Goal: Task Accomplishment & Management: Use online tool/utility

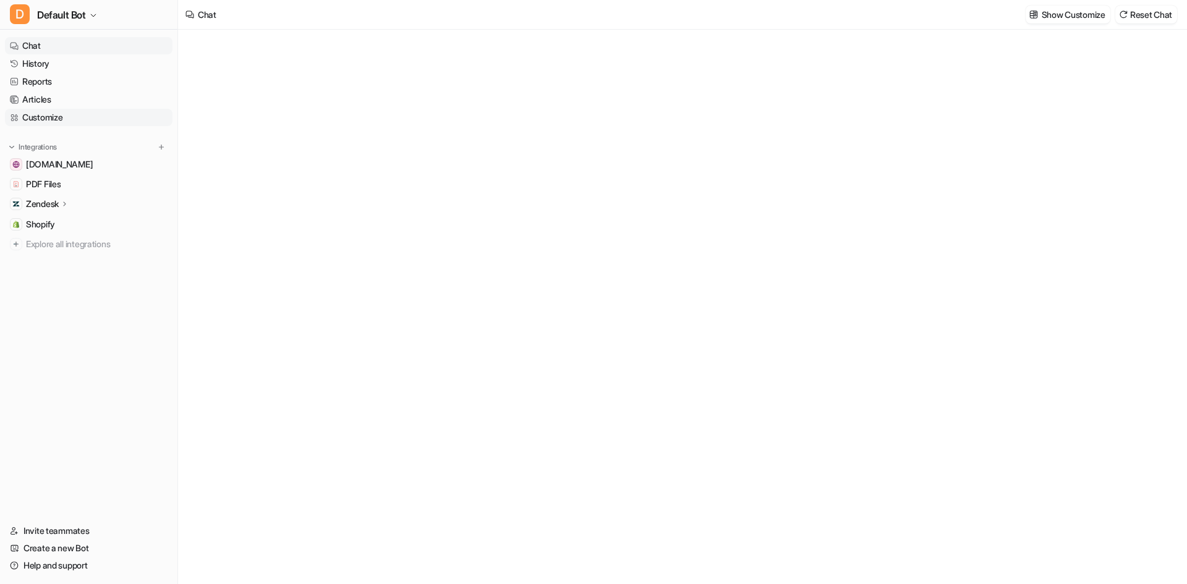
type textarea "**********"
click at [87, 64] on link "History" at bounding box center [88, 63] width 167 height 17
click at [31, 67] on link "History" at bounding box center [88, 63] width 167 height 17
click at [28, 66] on link "History" at bounding box center [88, 63] width 167 height 17
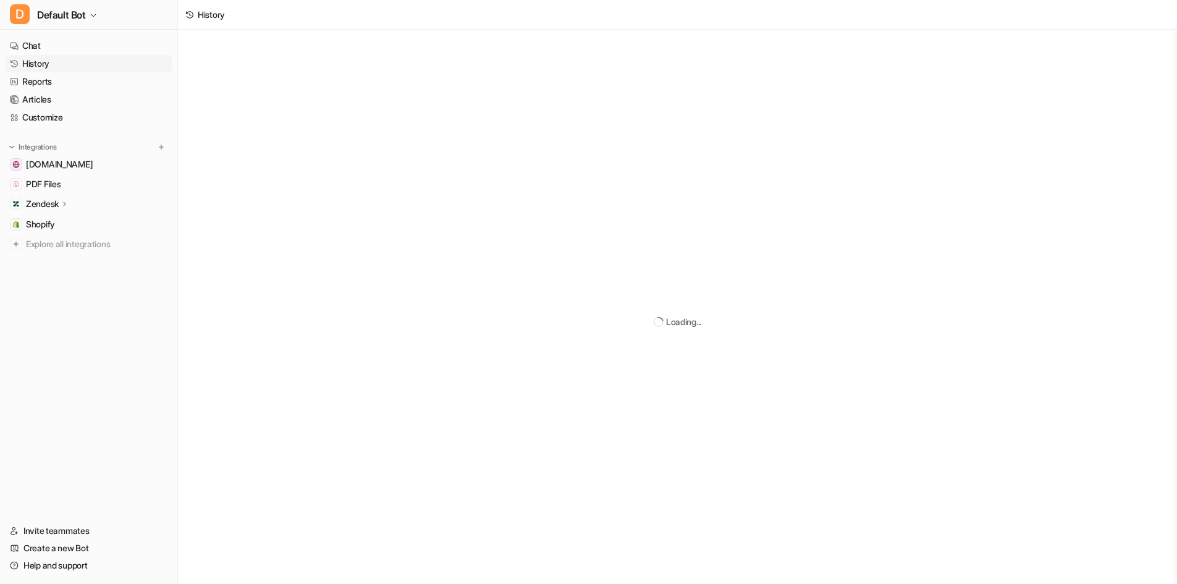
click at [28, 66] on link "History" at bounding box center [88, 63] width 167 height 17
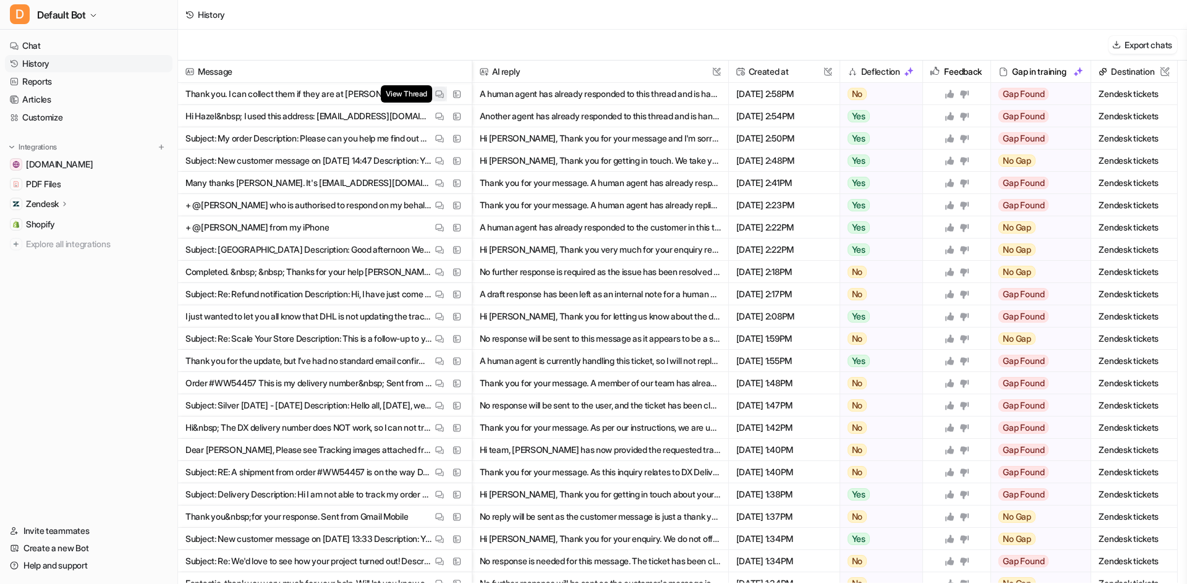
click at [436, 96] on img at bounding box center [439, 94] width 9 height 9
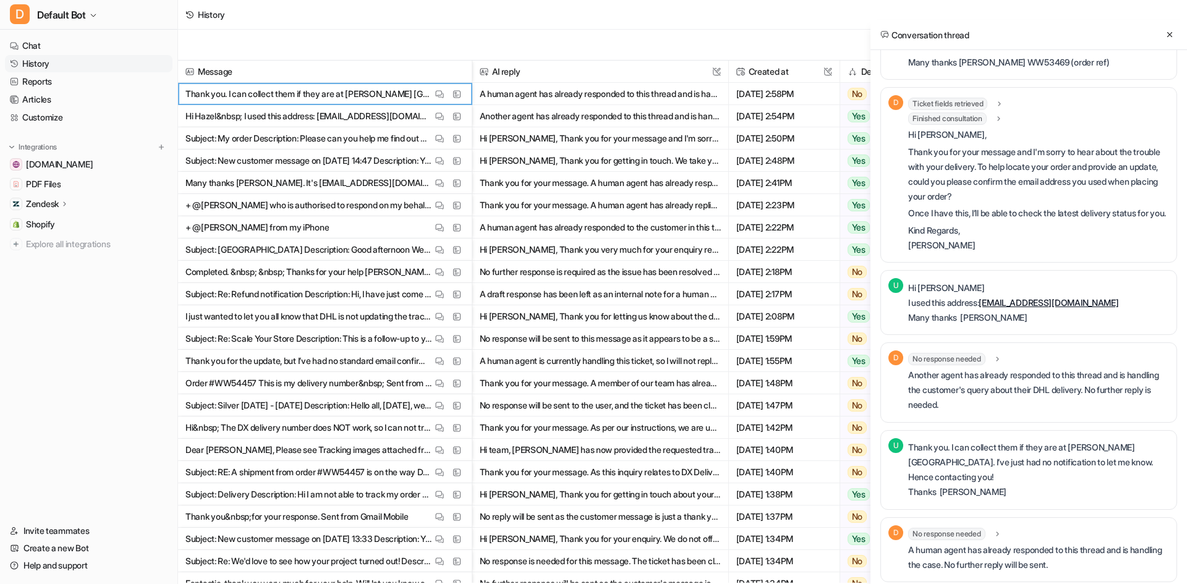
scroll to position [131, 0]
